Goal: Task Accomplishment & Management: Manage account settings

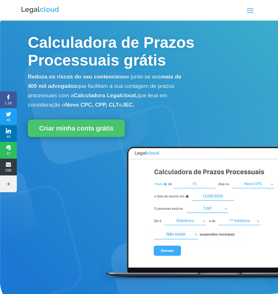
click at [246, 17] on div "Calculadora de Prazos Planos Blog Entrar Criar conta grátis Calculadora de Praz…" at bounding box center [139, 10] width 236 height 20
click at [249, 11] on span at bounding box center [250, 10] width 10 height 10
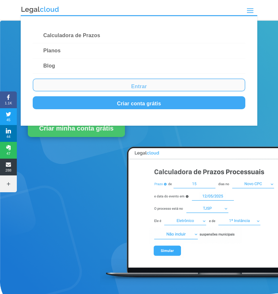
click at [157, 87] on link "Entrar" at bounding box center [139, 85] width 212 height 13
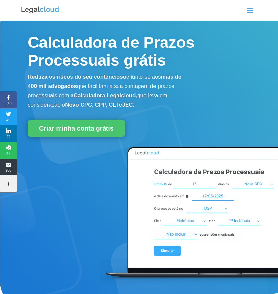
click at [249, 12] on span at bounding box center [250, 10] width 10 height 10
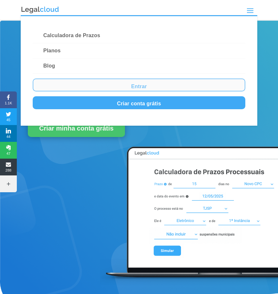
click at [117, 87] on link "Entrar" at bounding box center [139, 85] width 212 height 13
